Goal: Task Accomplishment & Management: Complete application form

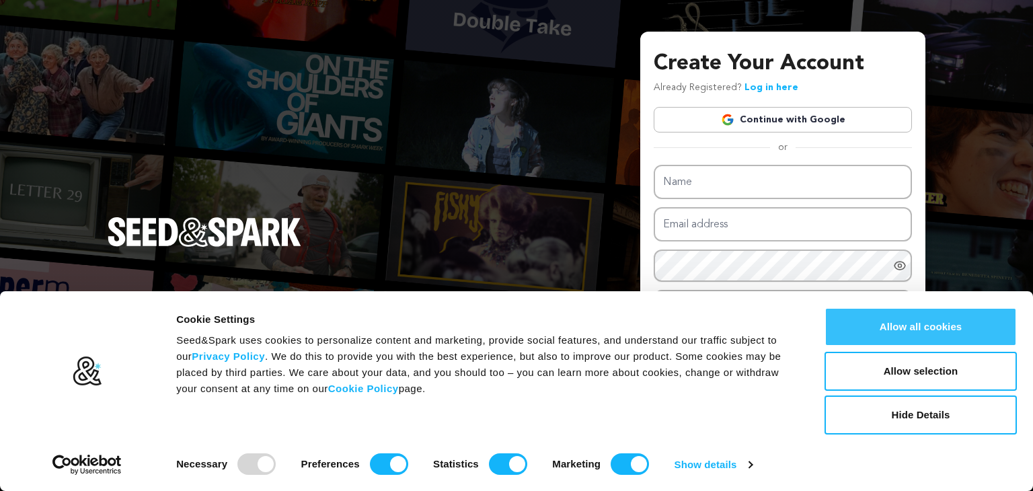
click at [898, 323] on button "Allow all cookies" at bounding box center [920, 326] width 192 height 39
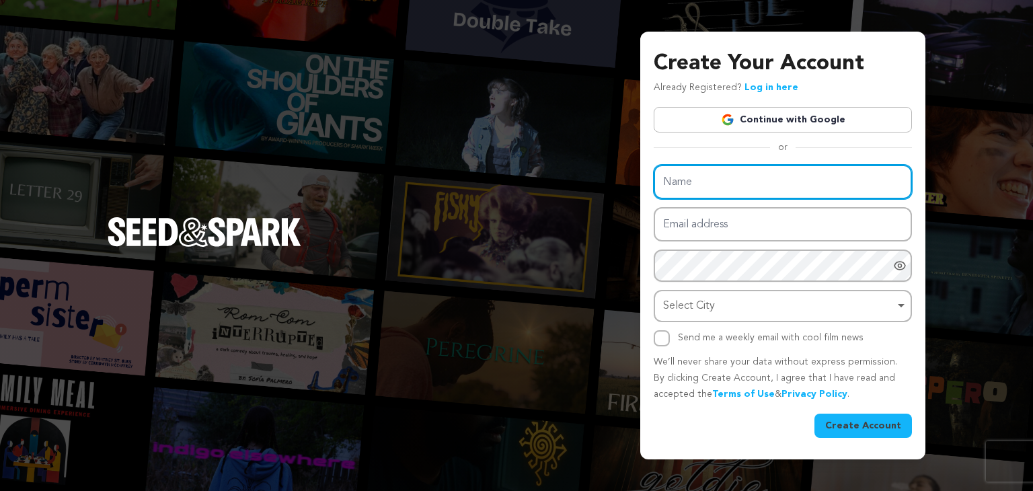
click at [804, 198] on input "Name" at bounding box center [782, 182] width 258 height 34
type input "author post"
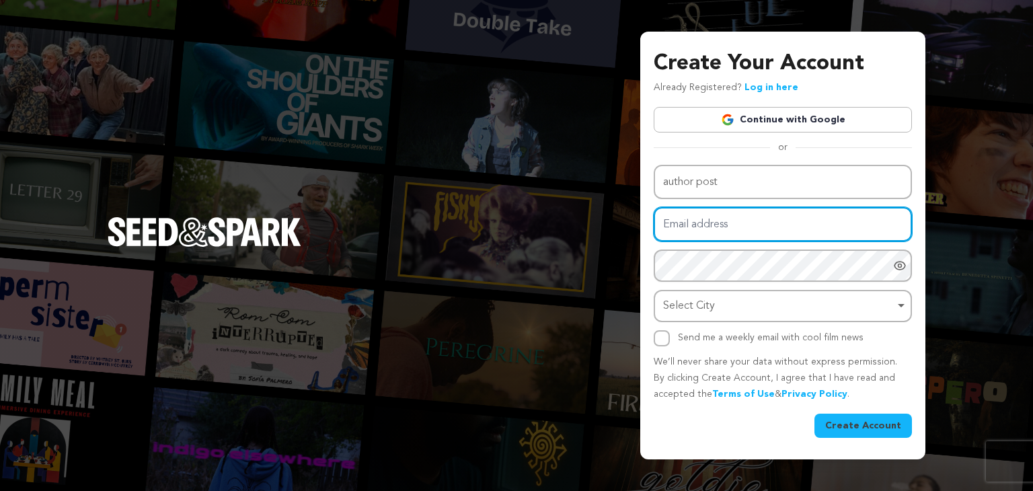
click at [737, 227] on input "Email address" at bounding box center [782, 224] width 258 height 34
type input "habibguestpost@gmail.com"
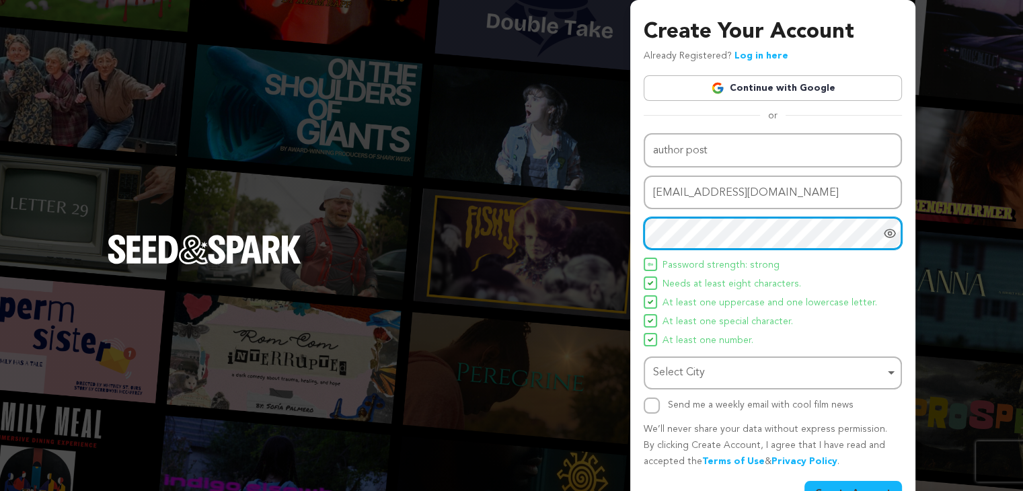
click at [715, 374] on div "Select City Remove item" at bounding box center [768, 372] width 231 height 19
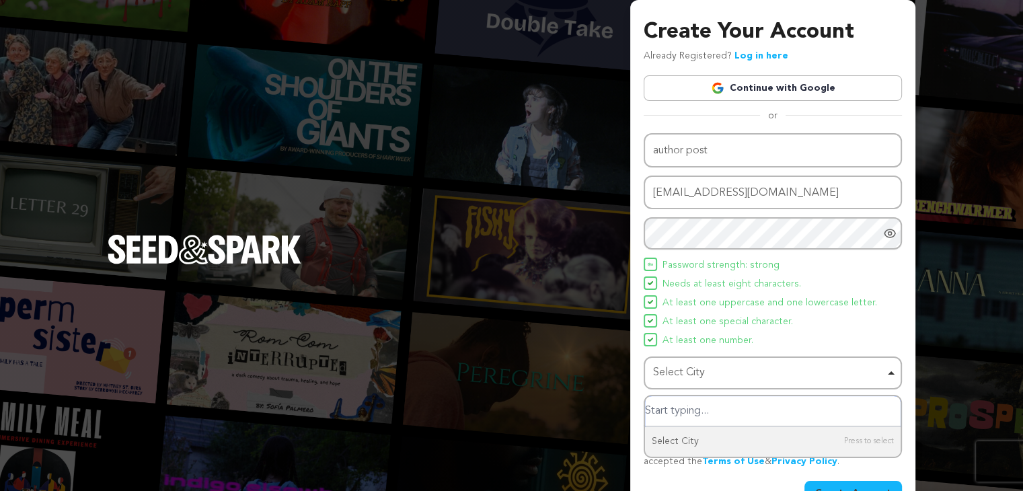
click at [726, 409] on input "Select City" at bounding box center [772, 411] width 255 height 30
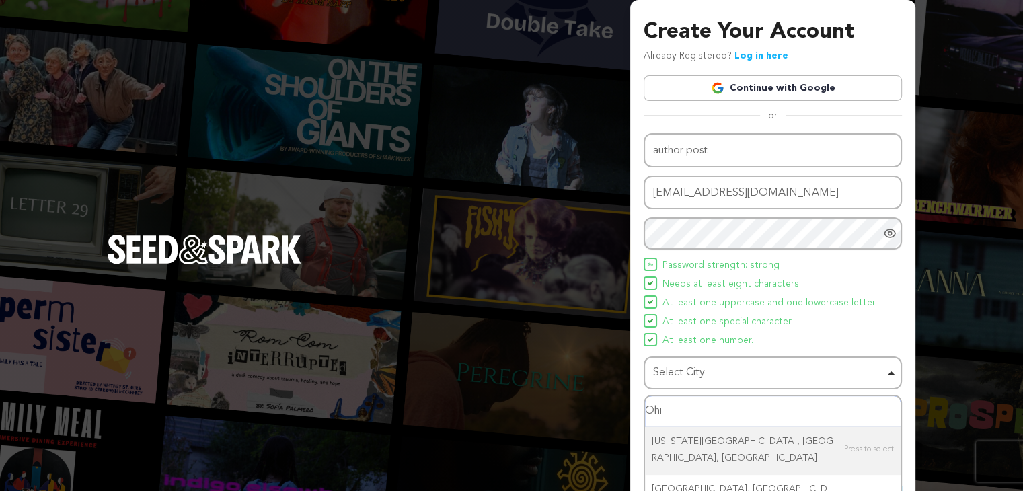
type input "Ohio"
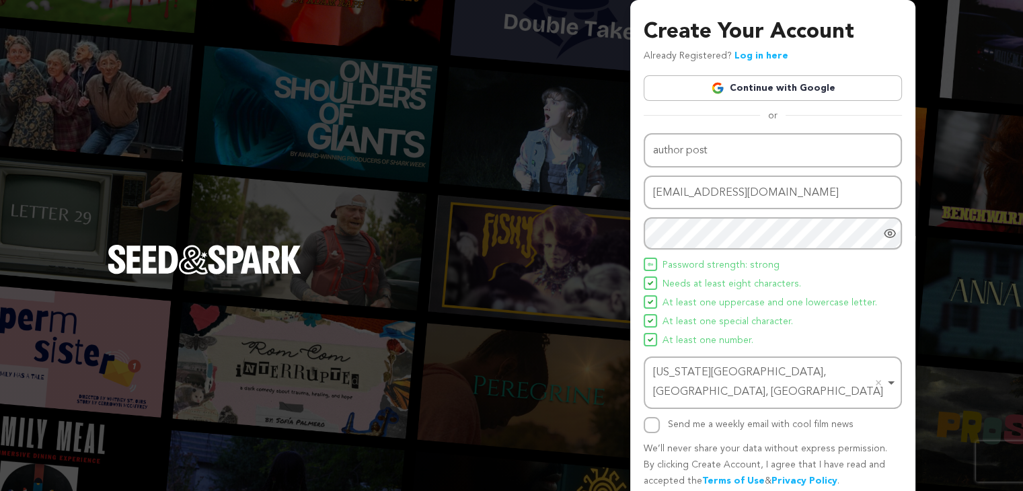
click at [723, 420] on label "Send me a weekly email with cool film news" at bounding box center [761, 424] width 186 height 9
click at [660, 417] on input "Send me a weekly email with cool film news" at bounding box center [651, 425] width 16 height 16
checkbox input "true"
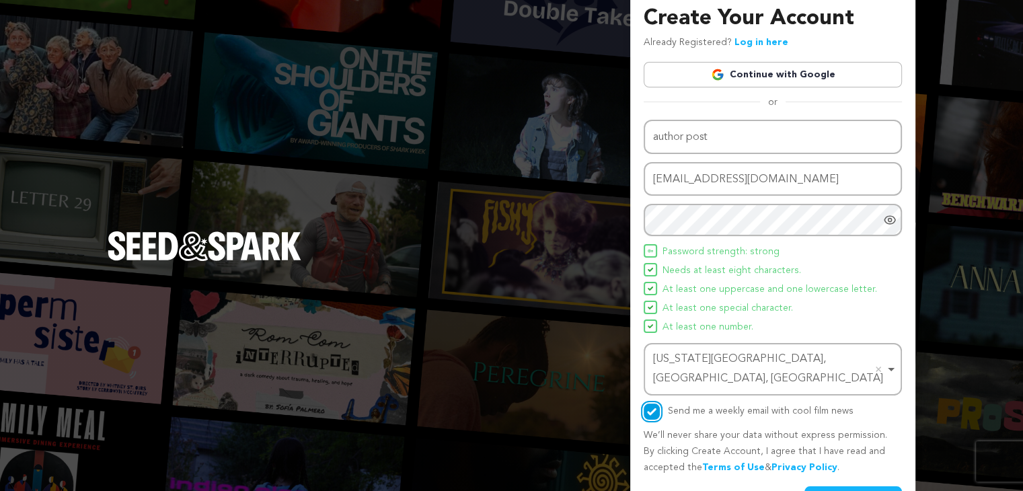
scroll to position [35, 0]
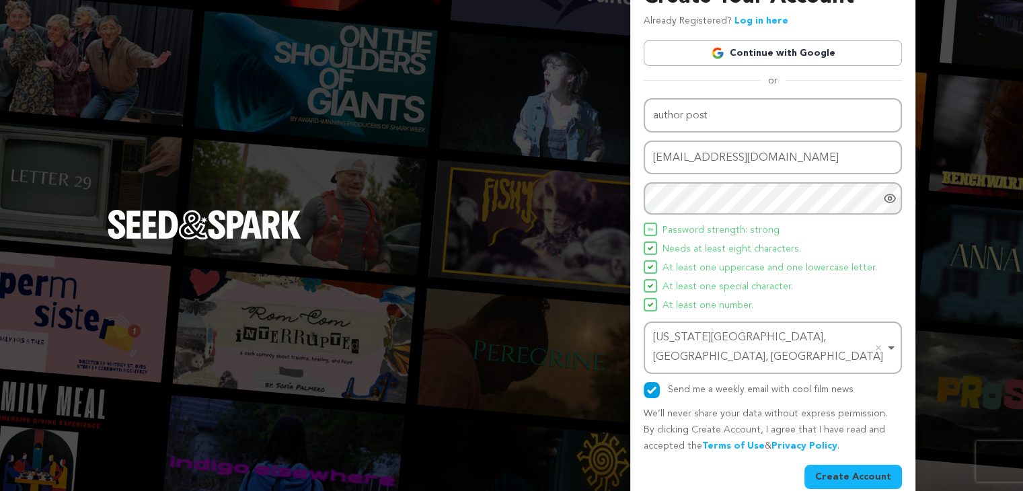
click at [860, 445] on div "Name author post Email address habibguestpost@gmail.com Password Password must …" at bounding box center [772, 293] width 258 height 391
click at [866, 465] on button "Create Account" at bounding box center [852, 477] width 97 height 24
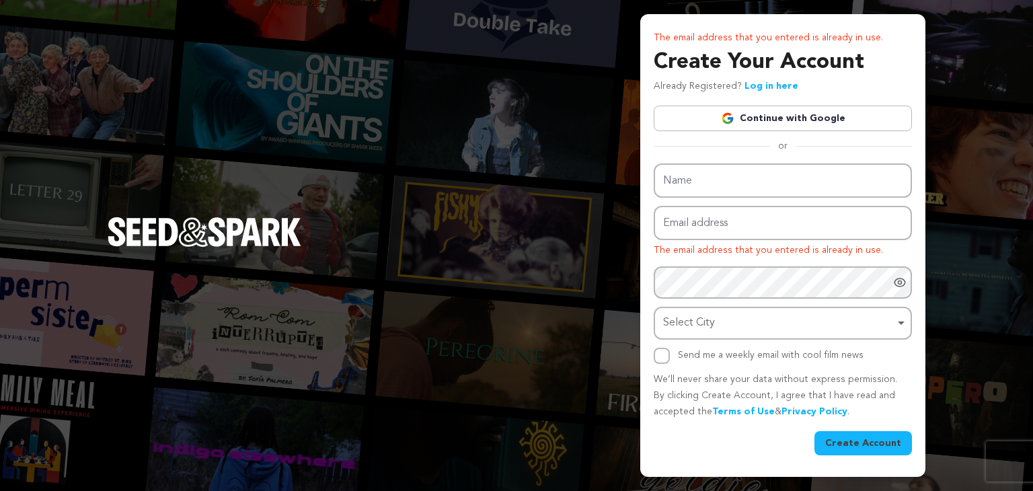
click at [774, 86] on link "Log in here" at bounding box center [771, 85] width 54 height 9
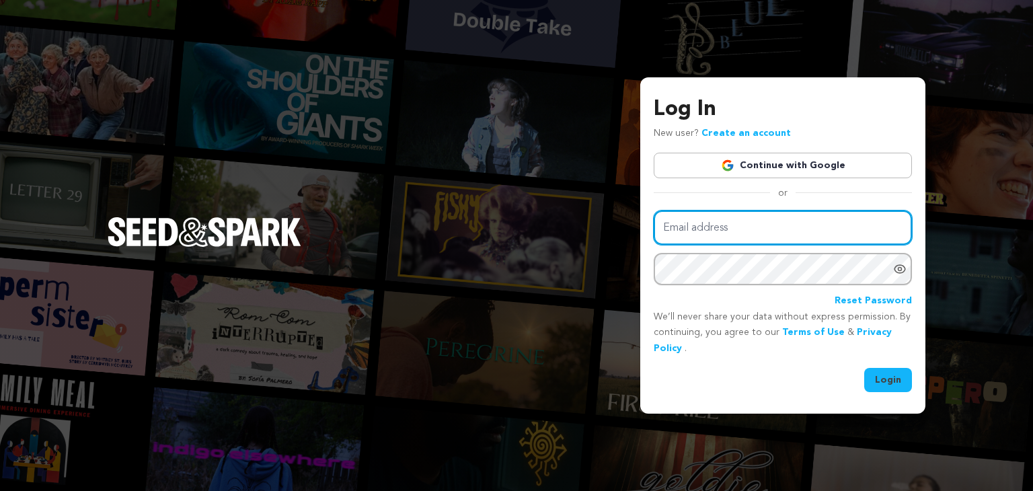
click at [729, 218] on input "Email address" at bounding box center [782, 227] width 258 height 34
type input "habibguestpost@gmail.com"
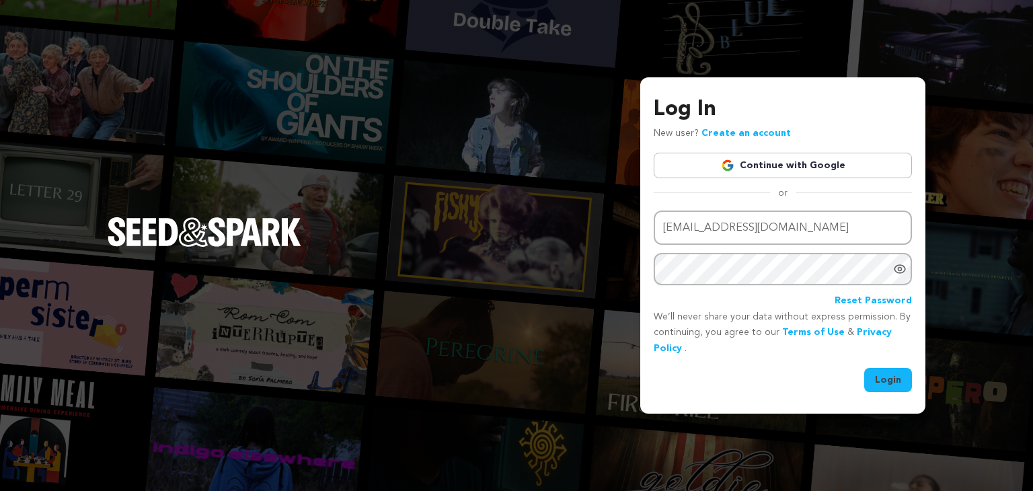
click at [898, 268] on icon "Show password as plain text. Warning: this will display your password on the sc…" at bounding box center [899, 268] width 13 height 13
click at [864, 368] on button "Login" at bounding box center [888, 380] width 48 height 24
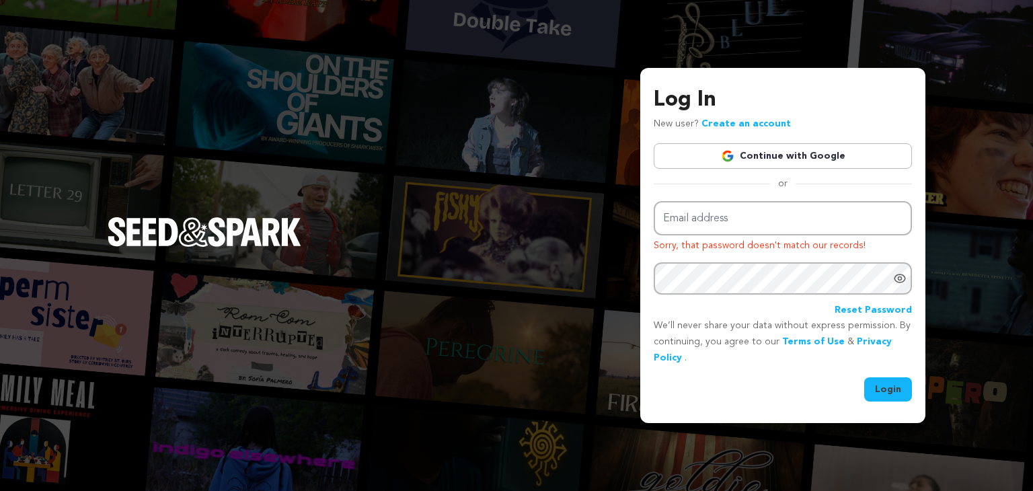
click at [754, 153] on link "Continue with Google" at bounding box center [782, 156] width 258 height 26
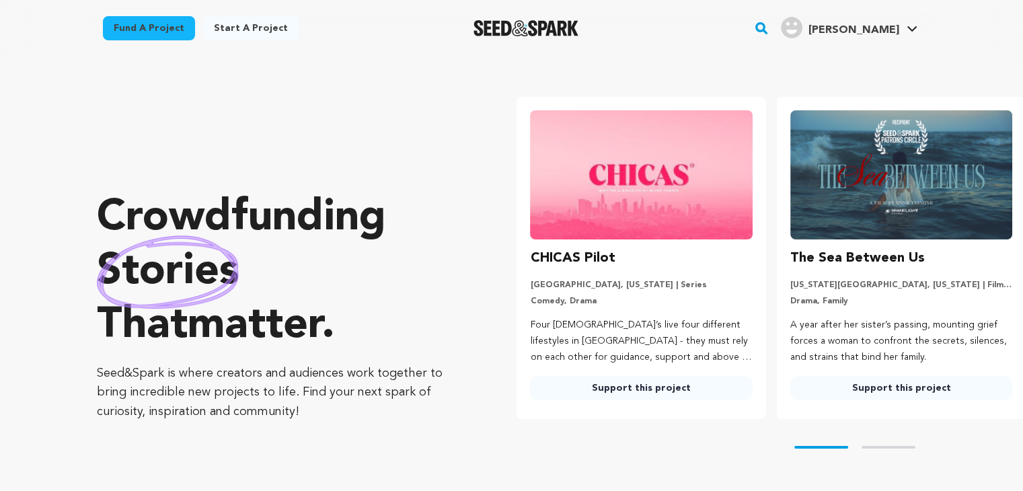
click at [887, 21] on div "Nawaz H." at bounding box center [840, 28] width 118 height 22
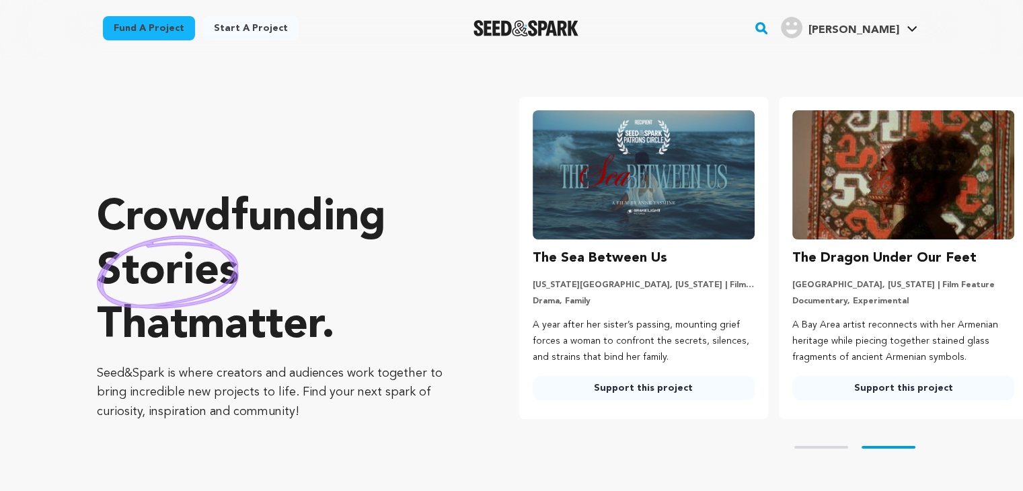
scroll to position [0, 270]
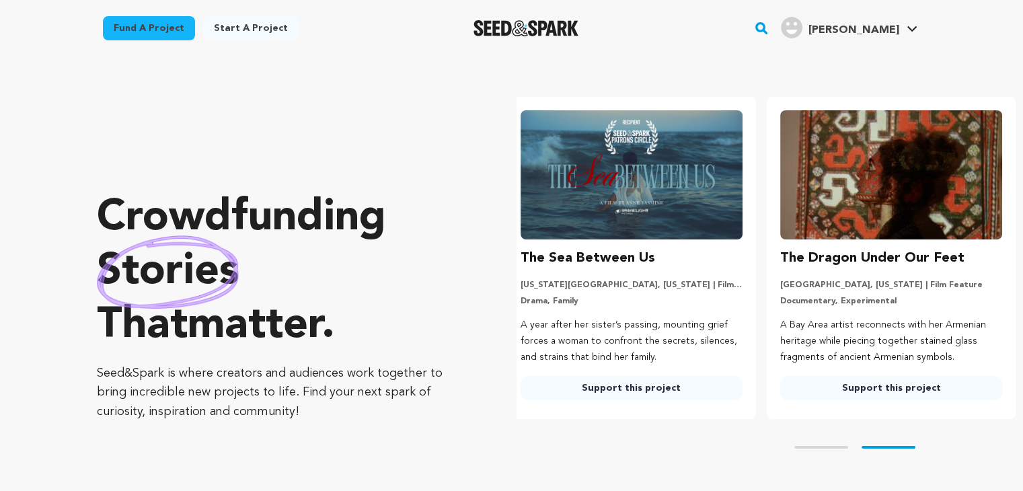
click at [887, 26] on span "Nawaz H." at bounding box center [852, 30] width 91 height 11
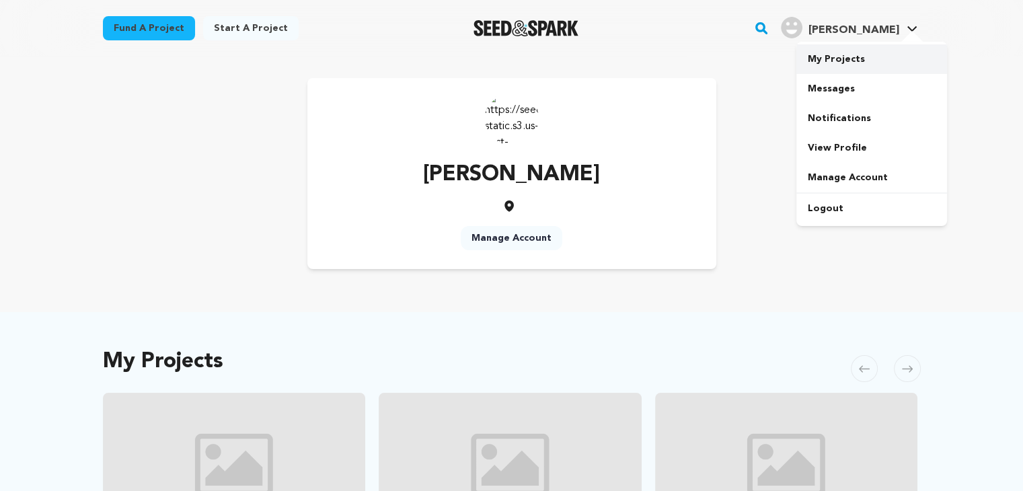
click at [852, 61] on link "My Projects" at bounding box center [871, 59] width 151 height 30
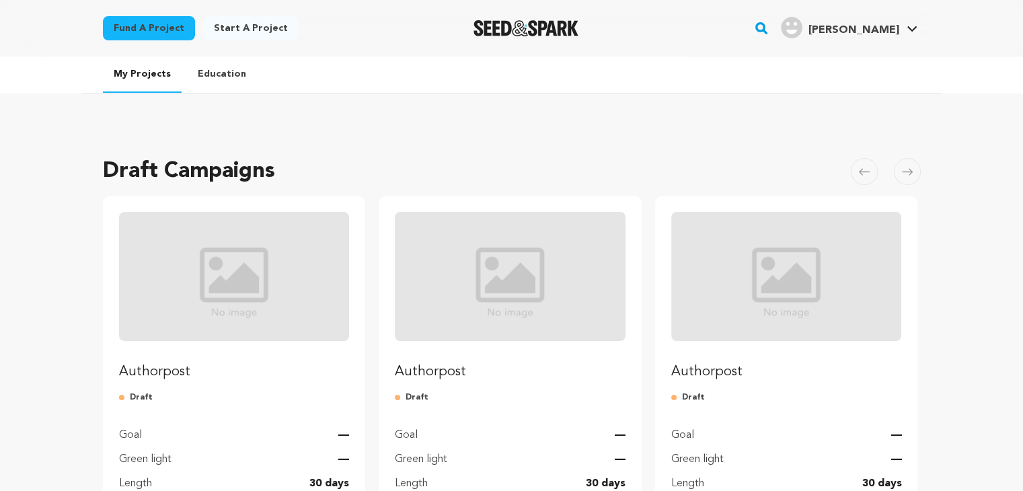
click at [255, 21] on link "Start a project" at bounding box center [250, 28] width 95 height 24
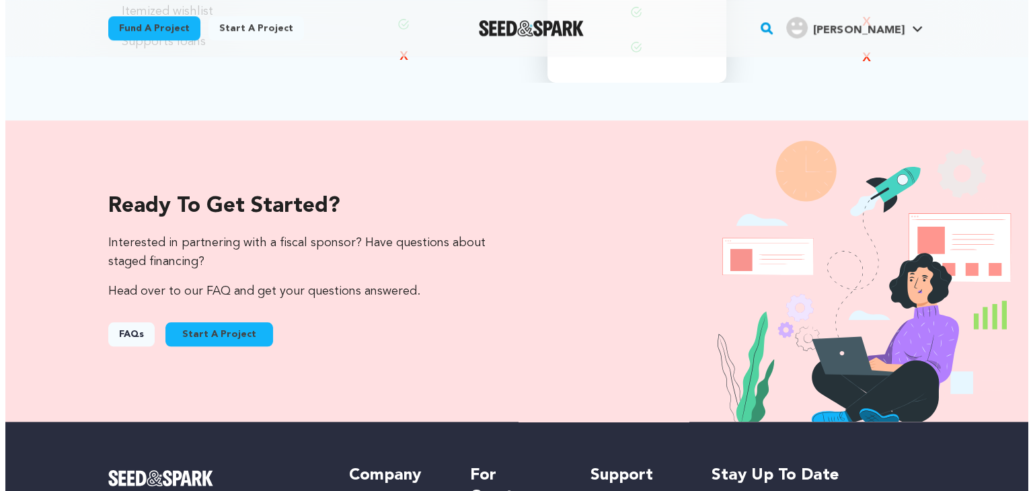
scroll to position [1412, 0]
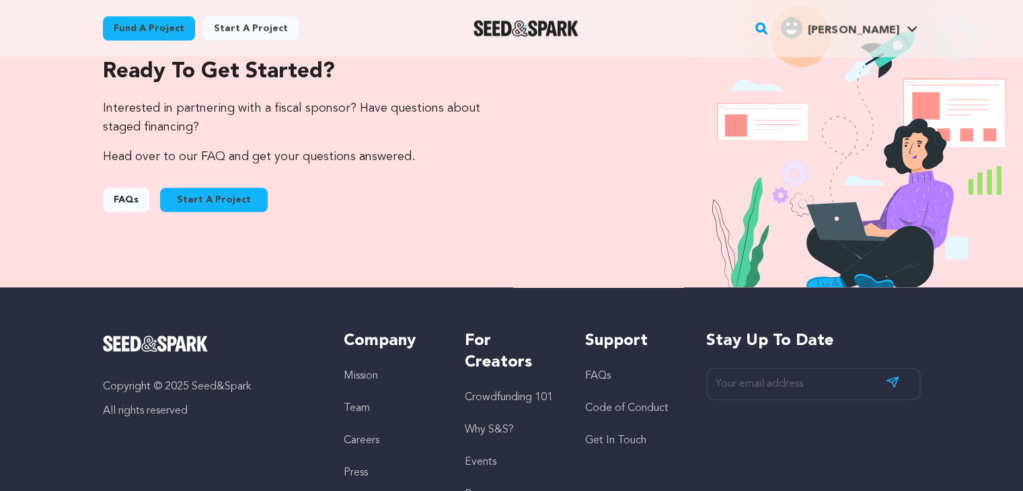
click at [196, 194] on button "Start A Project" at bounding box center [214, 200] width 108 height 24
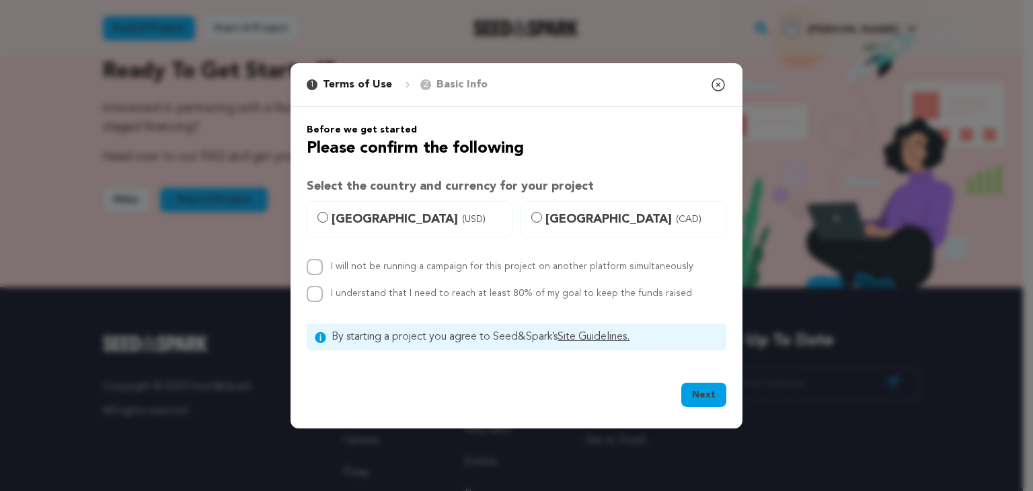
click at [411, 223] on span "United States (USD)" at bounding box center [417, 219] width 172 height 19
click at [328, 223] on input "United States (USD)" at bounding box center [322, 217] width 11 height 11
radio input "true"
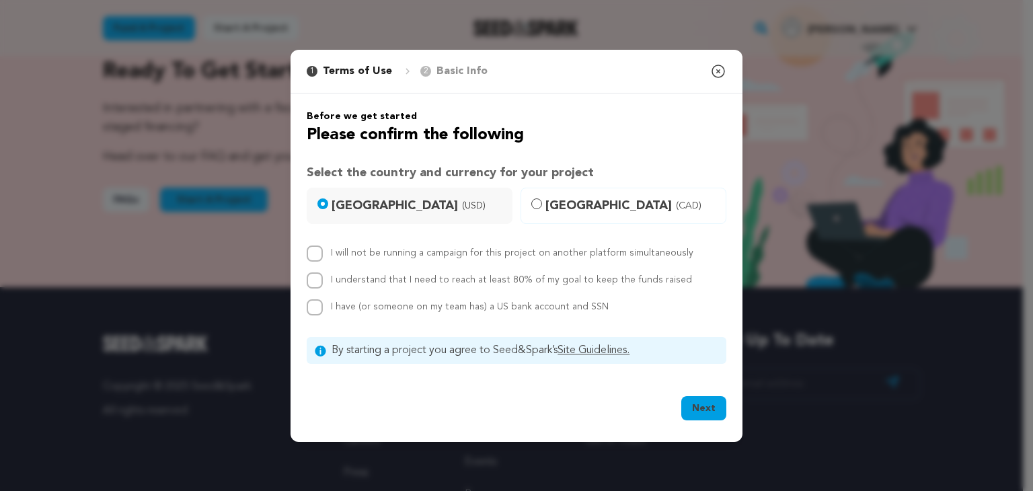
click at [354, 250] on label "I will not be running a campaign for this project on another platform simultane…" at bounding box center [512, 252] width 362 height 9
click at [323, 250] on input "I will not be running a campaign for this project on another platform simultane…" at bounding box center [315, 253] width 16 height 16
checkbox input "true"
click at [356, 286] on div "I understand that I need to reach at least 80% of my goal to keep the funds rai…" at bounding box center [511, 280] width 361 height 16
click at [358, 302] on span "I have (or someone on my team has) a US bank account and SSN" at bounding box center [470, 306] width 278 height 9
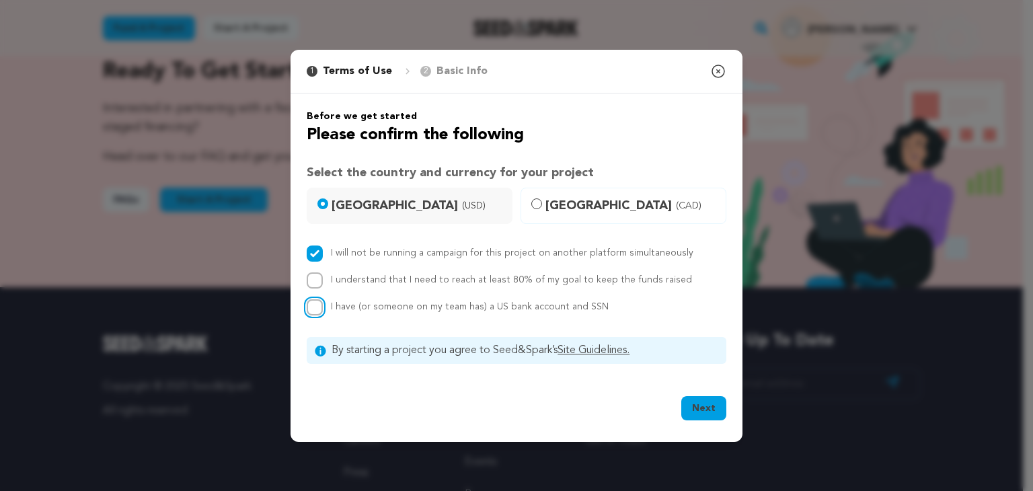
click at [323, 301] on input "I have (or someone on my team has) a US bank account and SSN" at bounding box center [315, 307] width 16 height 16
checkbox input "true"
click at [427, 284] on label "I understand that I need to reach at least 80% of my goal to keep the funds rai…" at bounding box center [511, 279] width 361 height 9
click at [323, 284] on input "I understand that I need to reach at least 80% of my goal to keep the funds rai…" at bounding box center [315, 280] width 16 height 16
checkbox input "true"
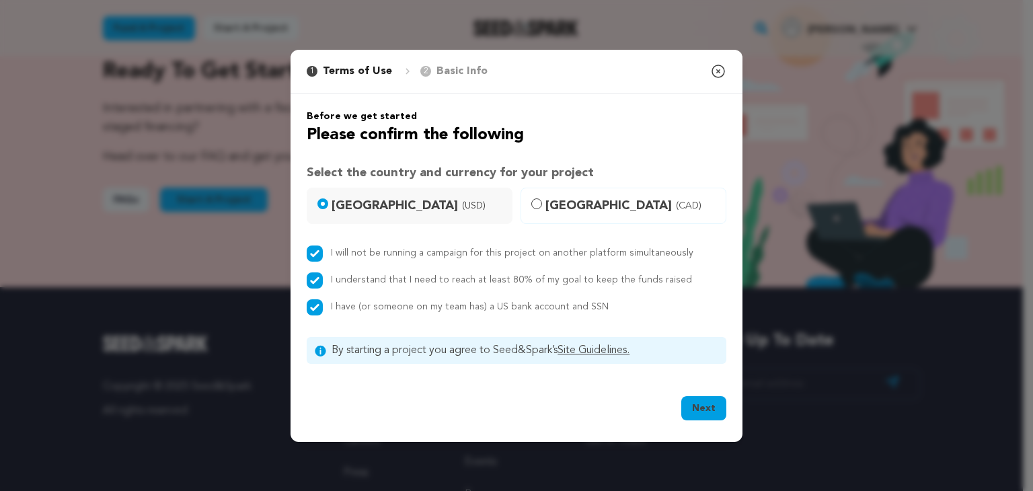
click at [718, 414] on button "Next" at bounding box center [703, 408] width 45 height 24
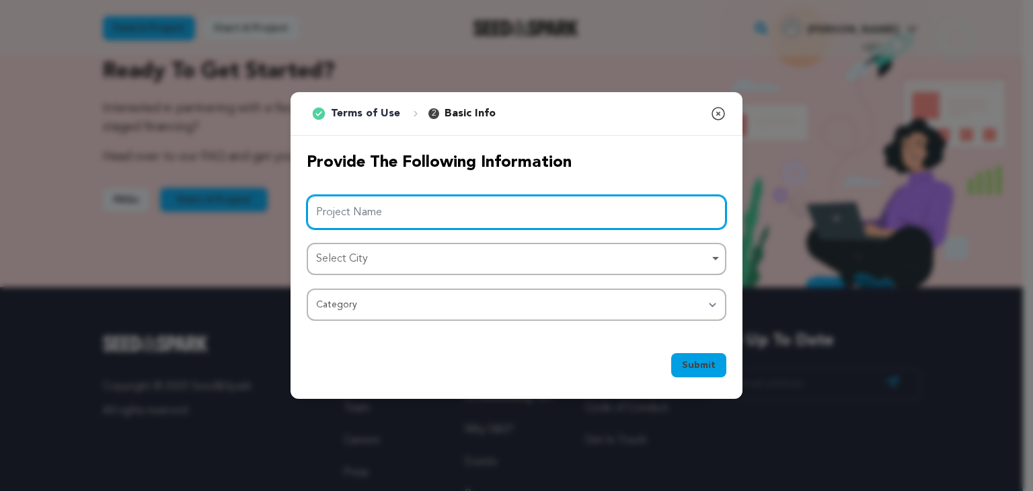
click at [477, 225] on input "Project Name" at bounding box center [517, 212] width 420 height 34
paste input "What Is a Spectrophotometer Portable and How It Works"
click at [499, 253] on div "Select City Remove item" at bounding box center [512, 258] width 393 height 19
type input "What Is a Spectrophotometer Portable and How It Works"
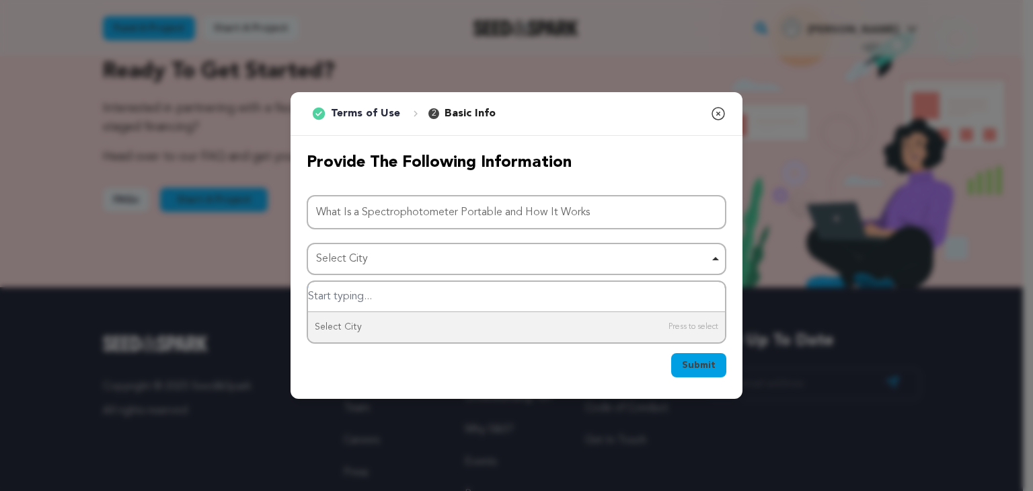
type input "u"
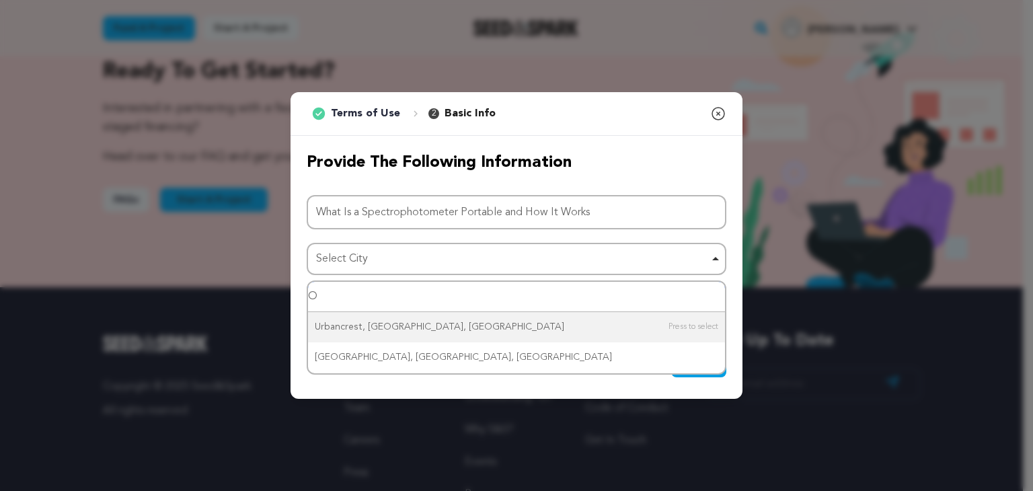
type input "OH"
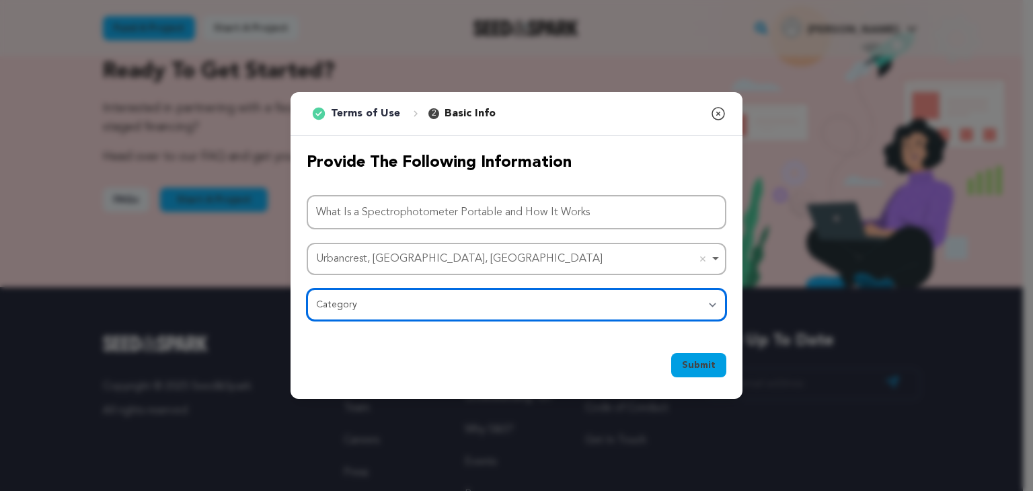
click at [435, 302] on select "Category Film Feature Film Short Series Film Festival Company Music Video VR Ex…" at bounding box center [517, 304] width 420 height 32
select select "1293"
click at [307, 288] on select "Category Film Feature Film Short Series Film Festival Company Music Video VR Ex…" at bounding box center [517, 304] width 420 height 32
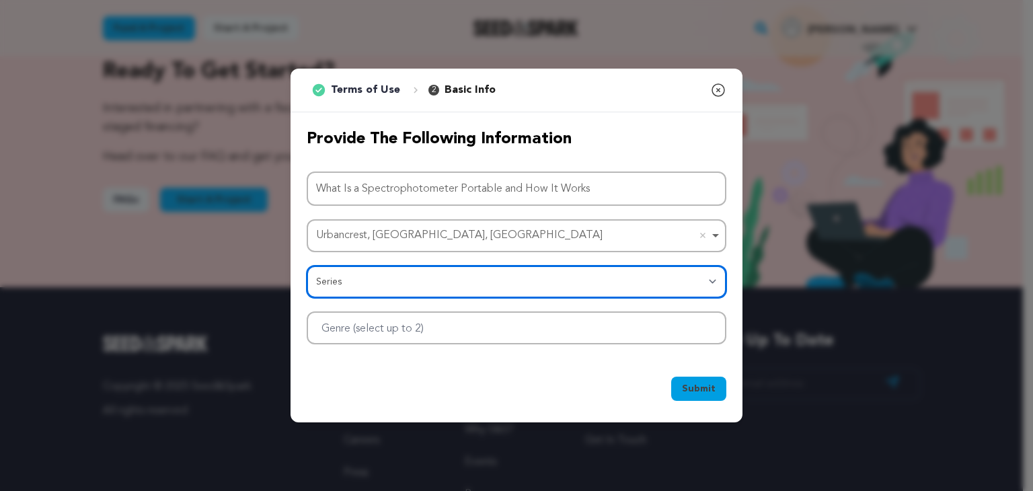
click at [553, 318] on div at bounding box center [517, 327] width 420 height 33
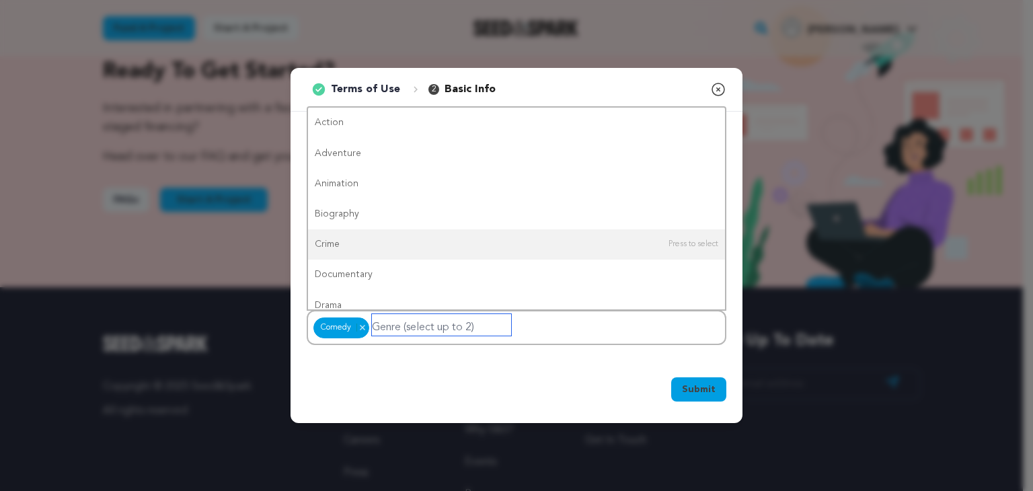
drag, startPoint x: 398, startPoint y: 245, endPoint x: 568, endPoint y: 318, distance: 185.2
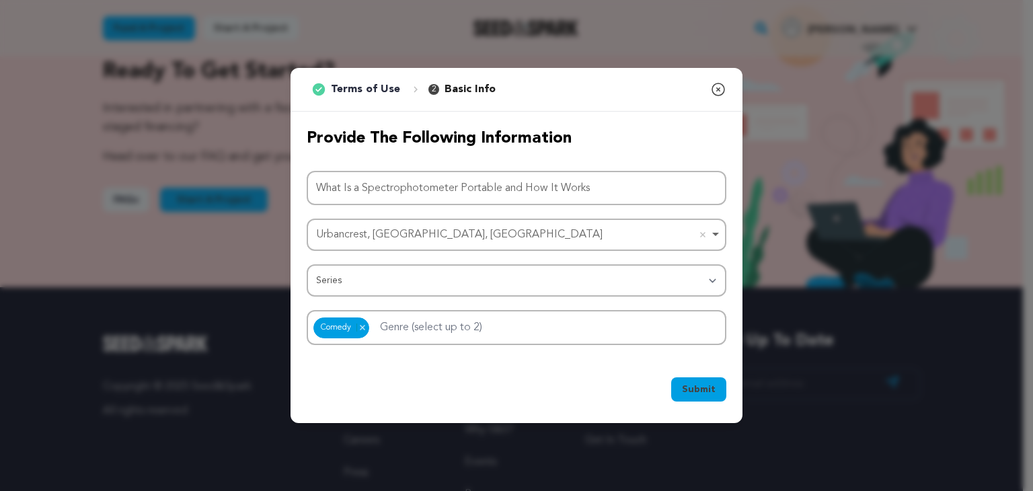
click at [690, 372] on div "Submit Ok, Got it" at bounding box center [516, 392] width 452 height 62
click at [691, 383] on span "Submit" at bounding box center [699, 389] width 34 height 13
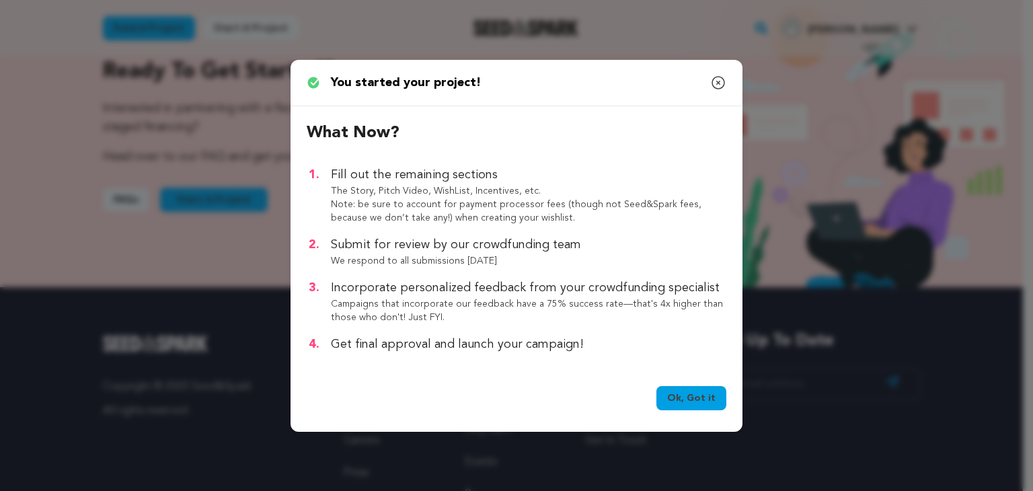
click at [694, 395] on link "Ok, Got it" at bounding box center [691, 398] width 70 height 24
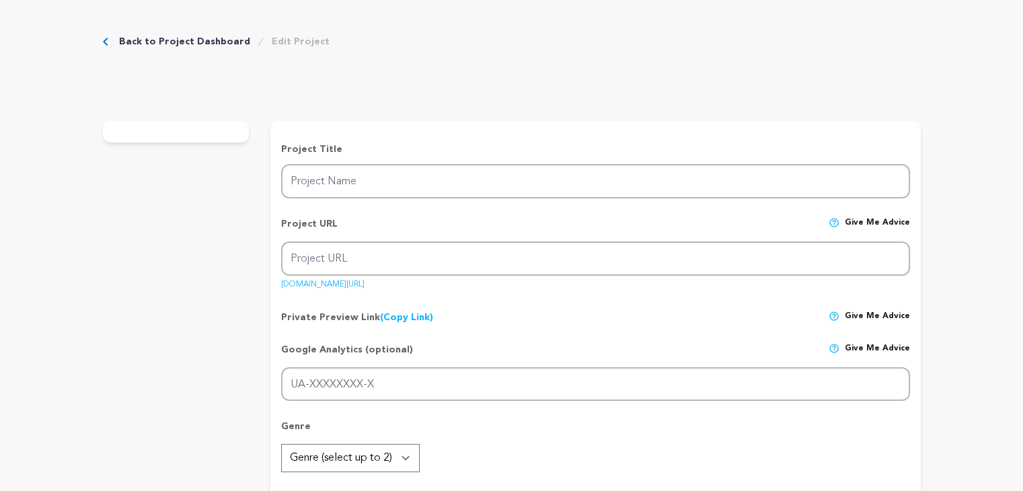
type input "What Is a Spectrophotometer Portable and How It Works"
type input "what-is-a-spectrophotometer-portable-and-how-it-works"
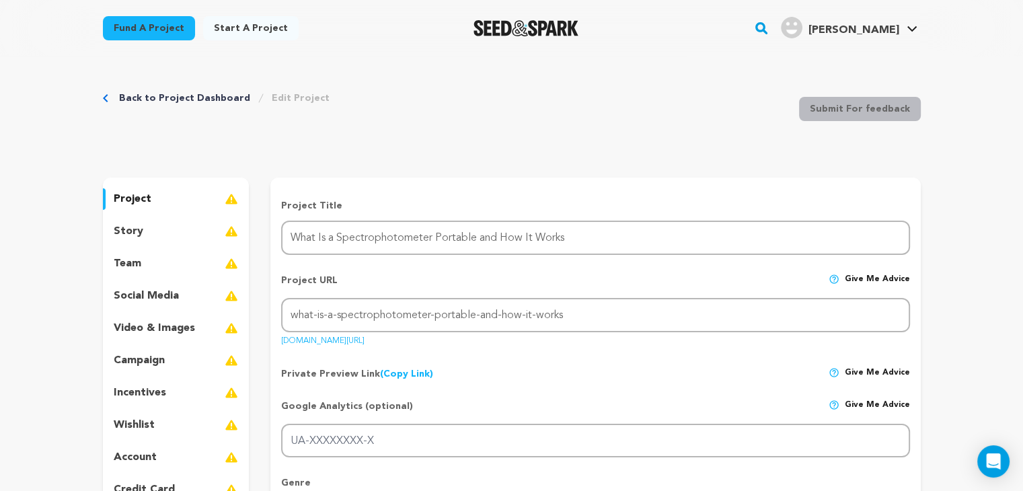
click at [204, 233] on div "story" at bounding box center [176, 232] width 147 height 22
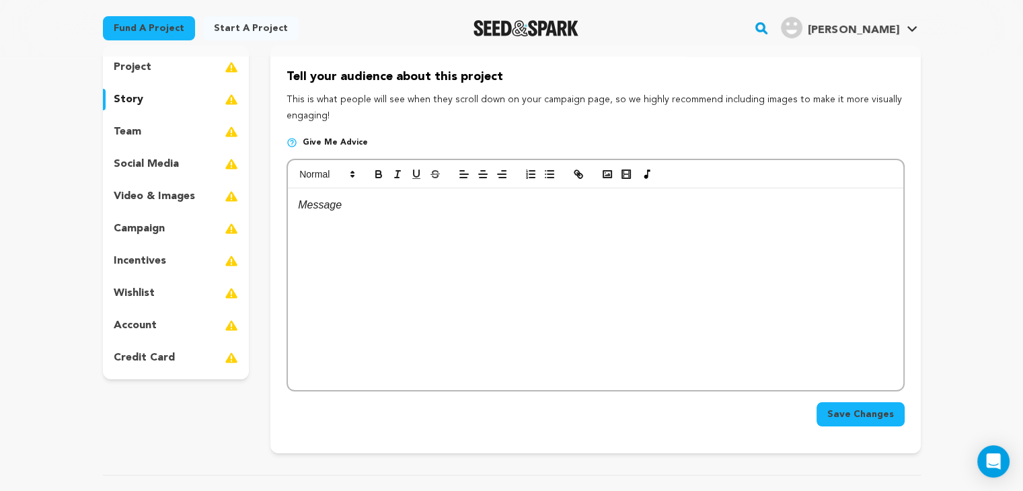
scroll to position [134, 0]
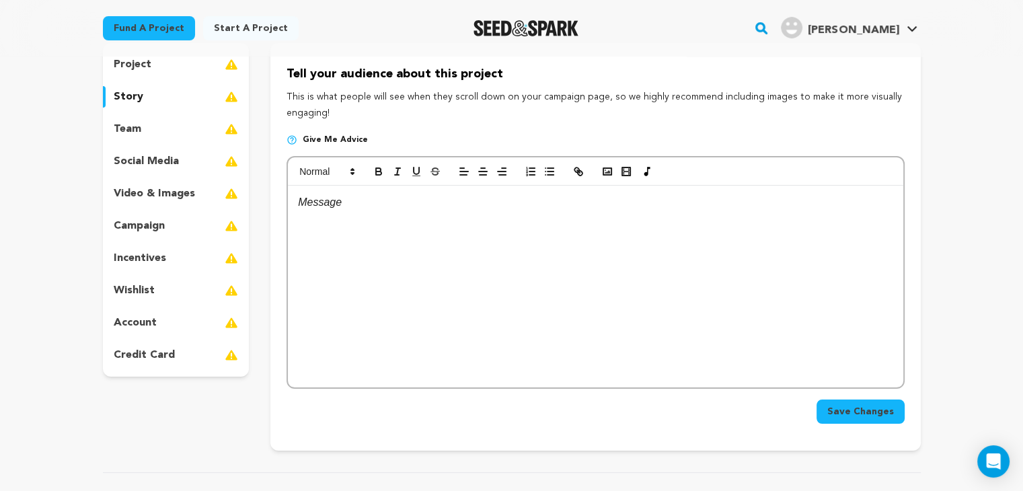
click at [494, 217] on div at bounding box center [595, 287] width 614 height 202
paste div
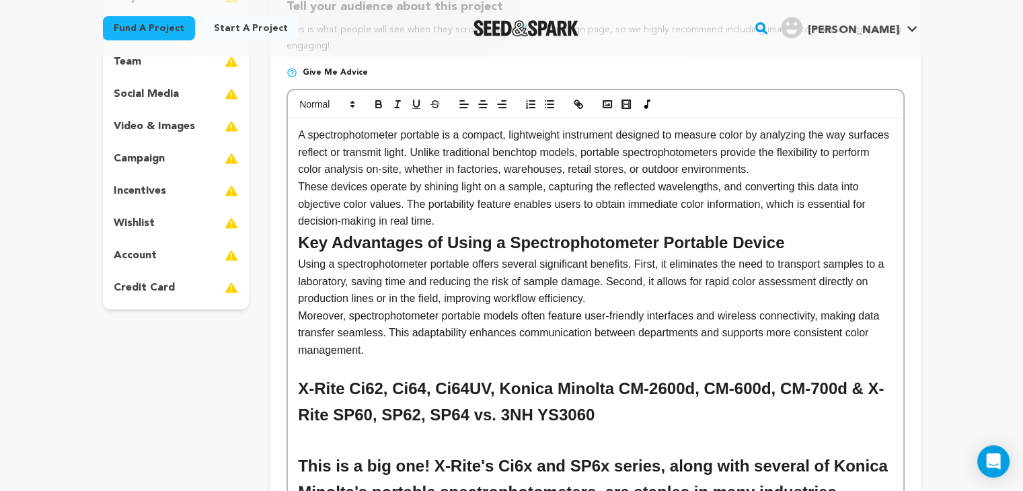
scroll to position [0, 0]
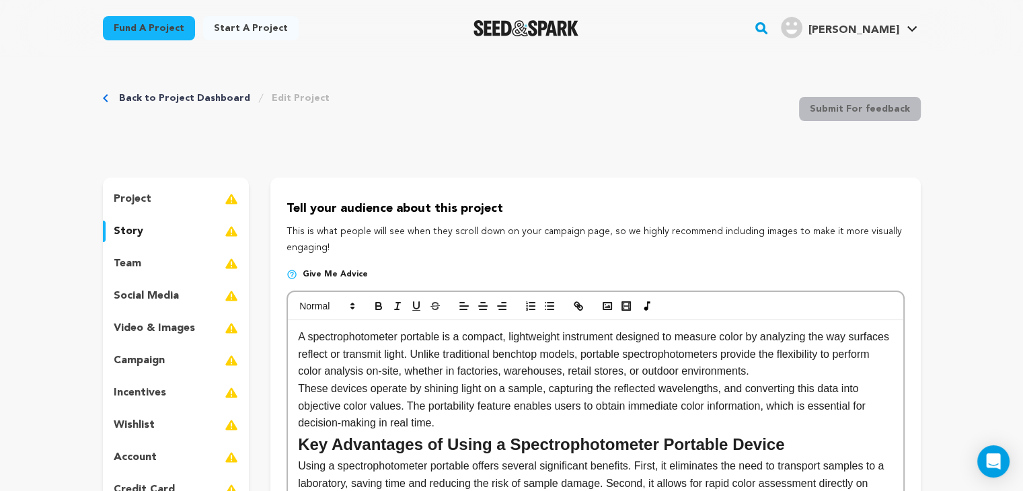
click at [196, 259] on div "team" at bounding box center [176, 264] width 147 height 22
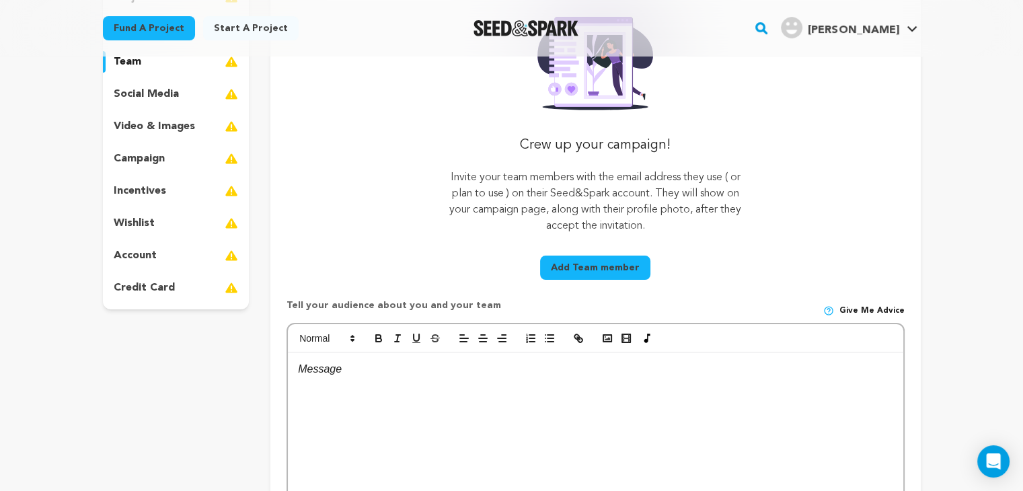
click at [188, 149] on div "campaign" at bounding box center [176, 159] width 147 height 22
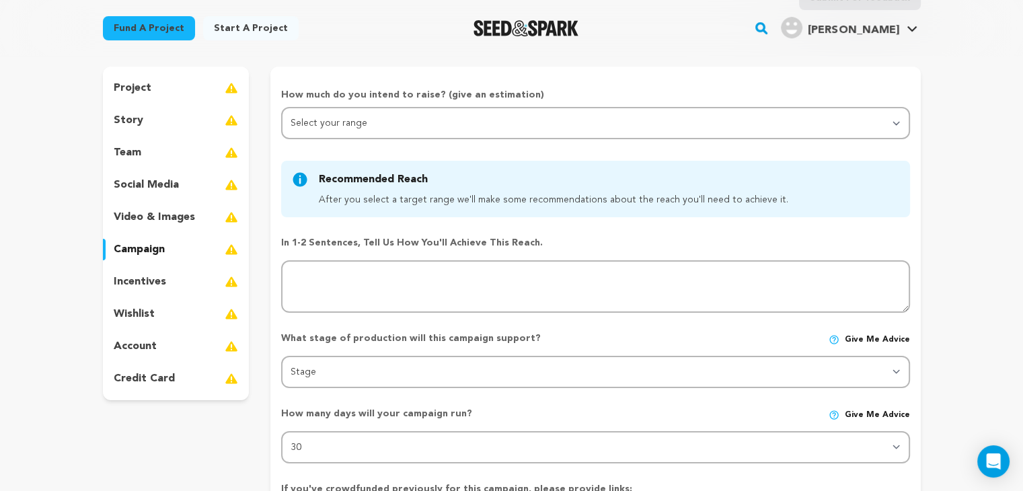
scroll to position [134, 0]
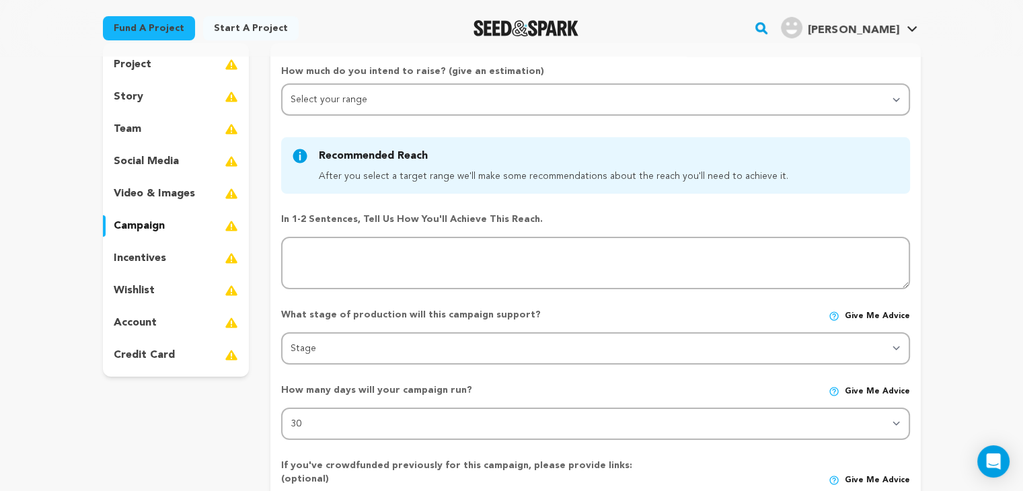
click at [157, 250] on p "incentives" at bounding box center [140, 258] width 52 height 16
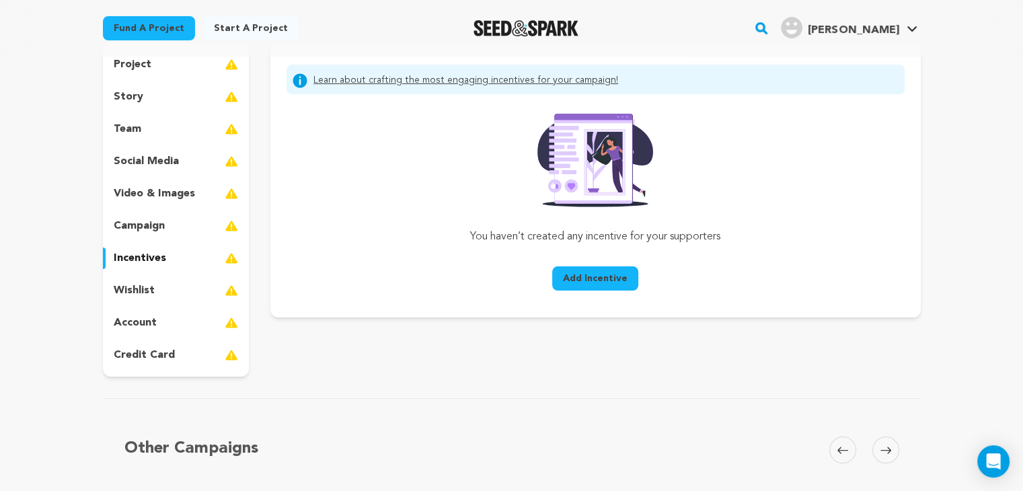
click at [151, 286] on p "wishlist" at bounding box center [134, 290] width 41 height 16
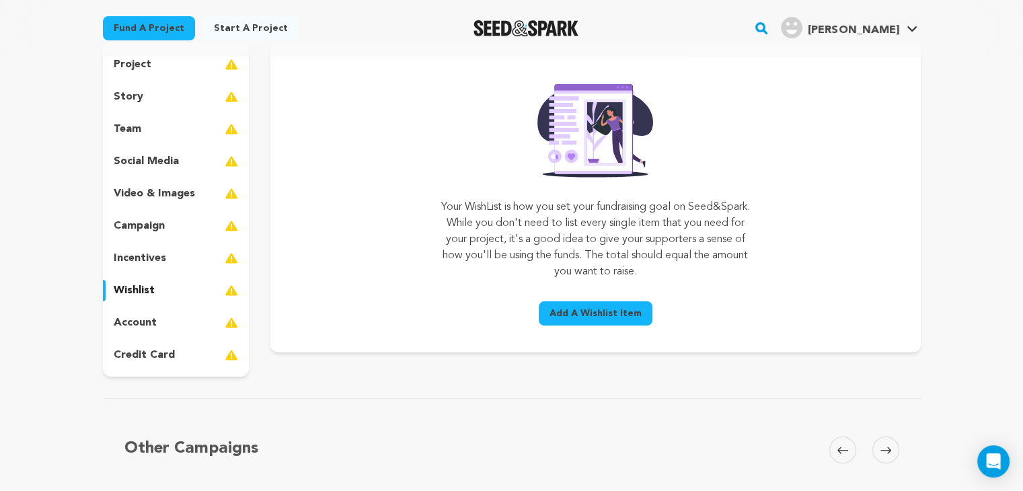
click at [150, 312] on div "account" at bounding box center [176, 323] width 147 height 22
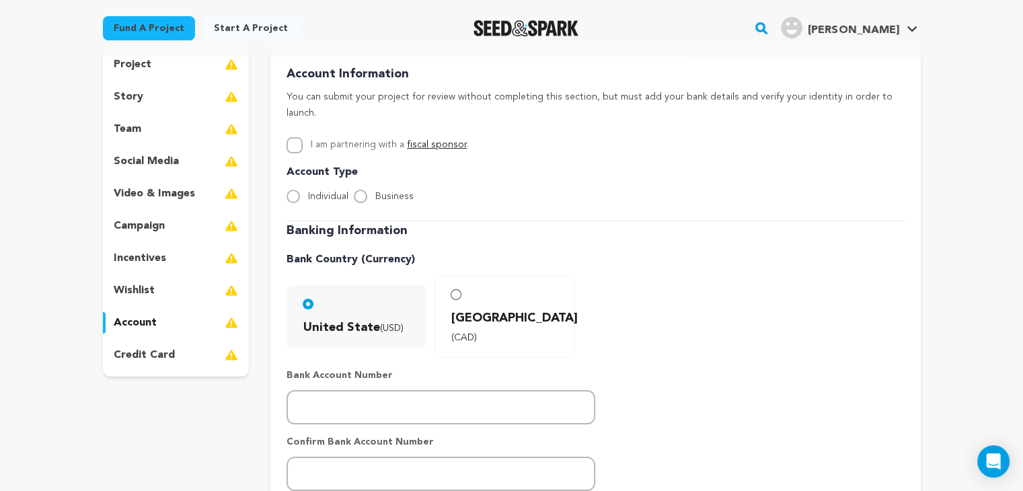
click at [147, 328] on p "account" at bounding box center [135, 323] width 43 height 16
click at [144, 342] on div "project story team social media video & images campaign incentives wishlist acc…" at bounding box center [176, 209] width 147 height 333
click at [196, 346] on div "credit card" at bounding box center [176, 355] width 147 height 22
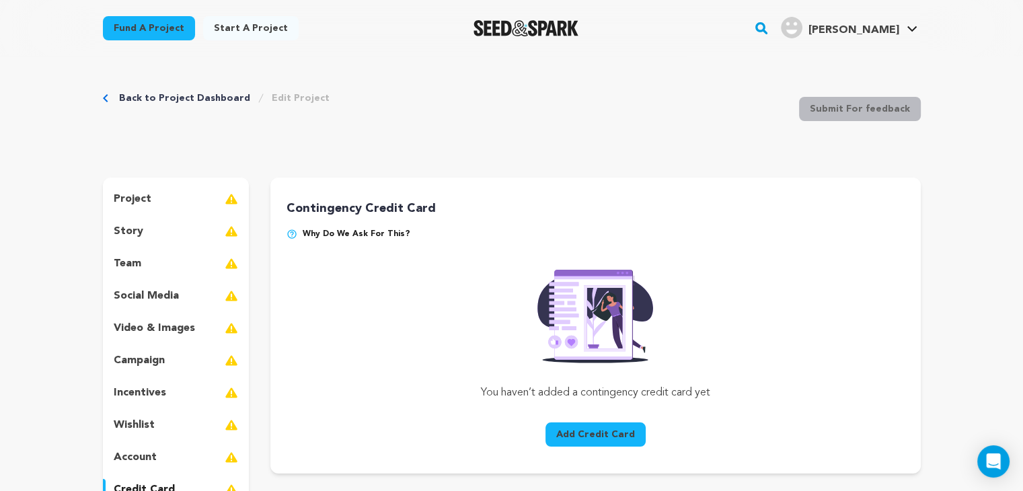
click at [148, 238] on div "story" at bounding box center [176, 232] width 147 height 22
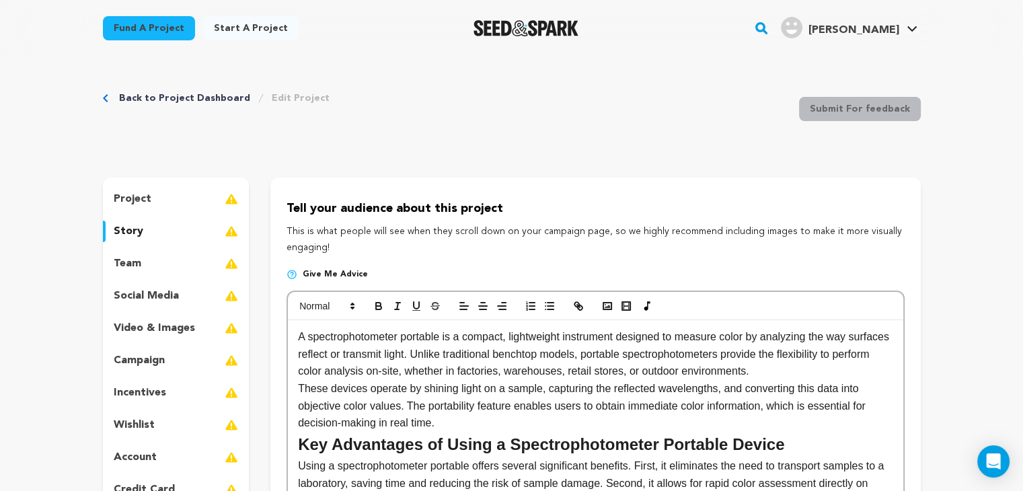
drag, startPoint x: 154, startPoint y: 268, endPoint x: 156, endPoint y: 243, distance: 25.0
click at [154, 268] on div "team" at bounding box center [176, 264] width 147 height 22
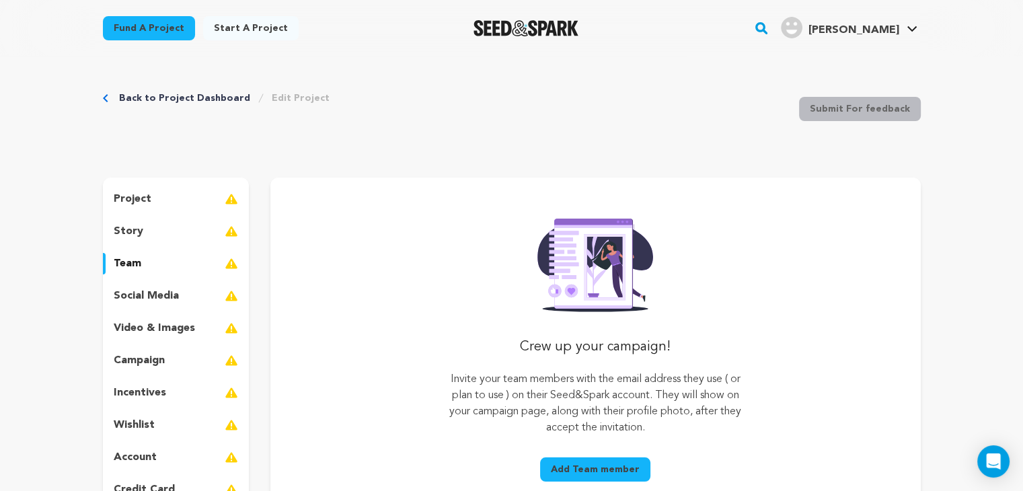
click at [167, 204] on div "project" at bounding box center [176, 199] width 147 height 22
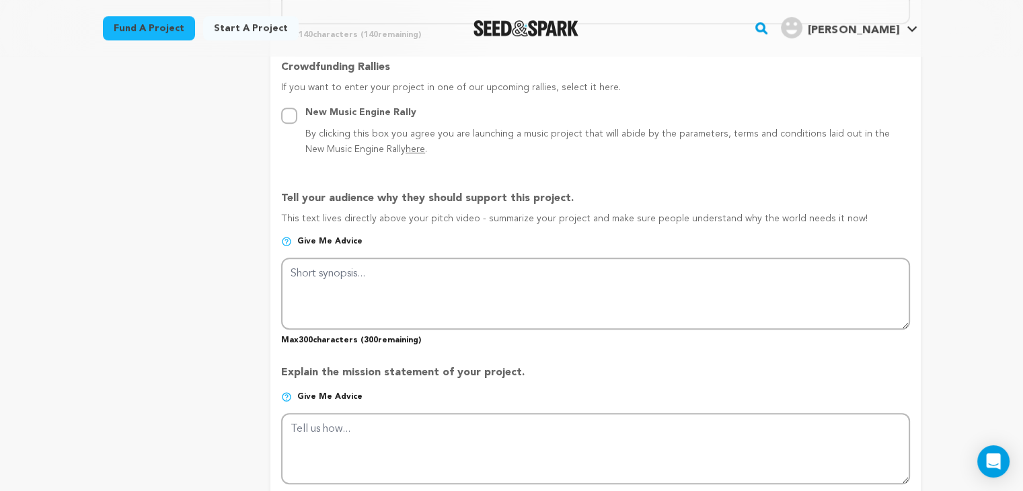
scroll to position [1076, 0]
